Goal: Transaction & Acquisition: Purchase product/service

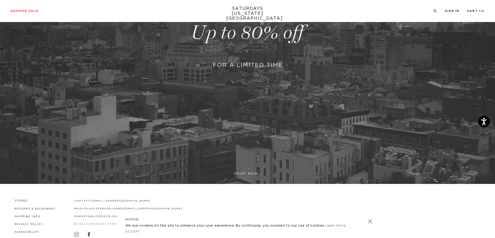
scroll to position [175, 0]
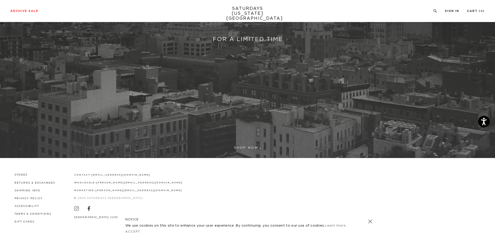
click at [251, 145] on link at bounding box center [247, 6] width 495 height 303
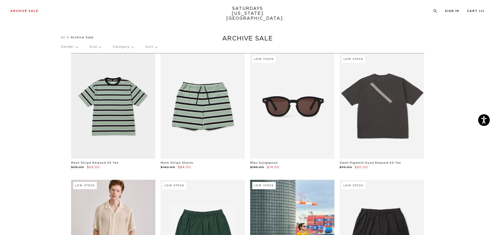
scroll to position [52, 0]
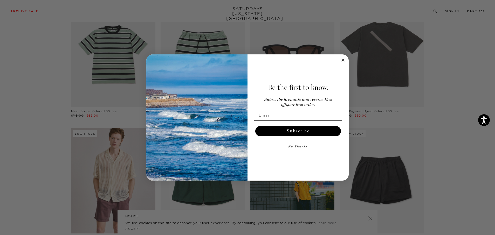
click at [342, 64] on div "Be the first to know. Subscribe to emails and receive 15% off your first order.…" at bounding box center [295, 118] width 96 height 116
click at [342, 60] on circle "Close dialog" at bounding box center [343, 60] width 6 height 6
